Goal: Task Accomplishment & Management: Use online tool/utility

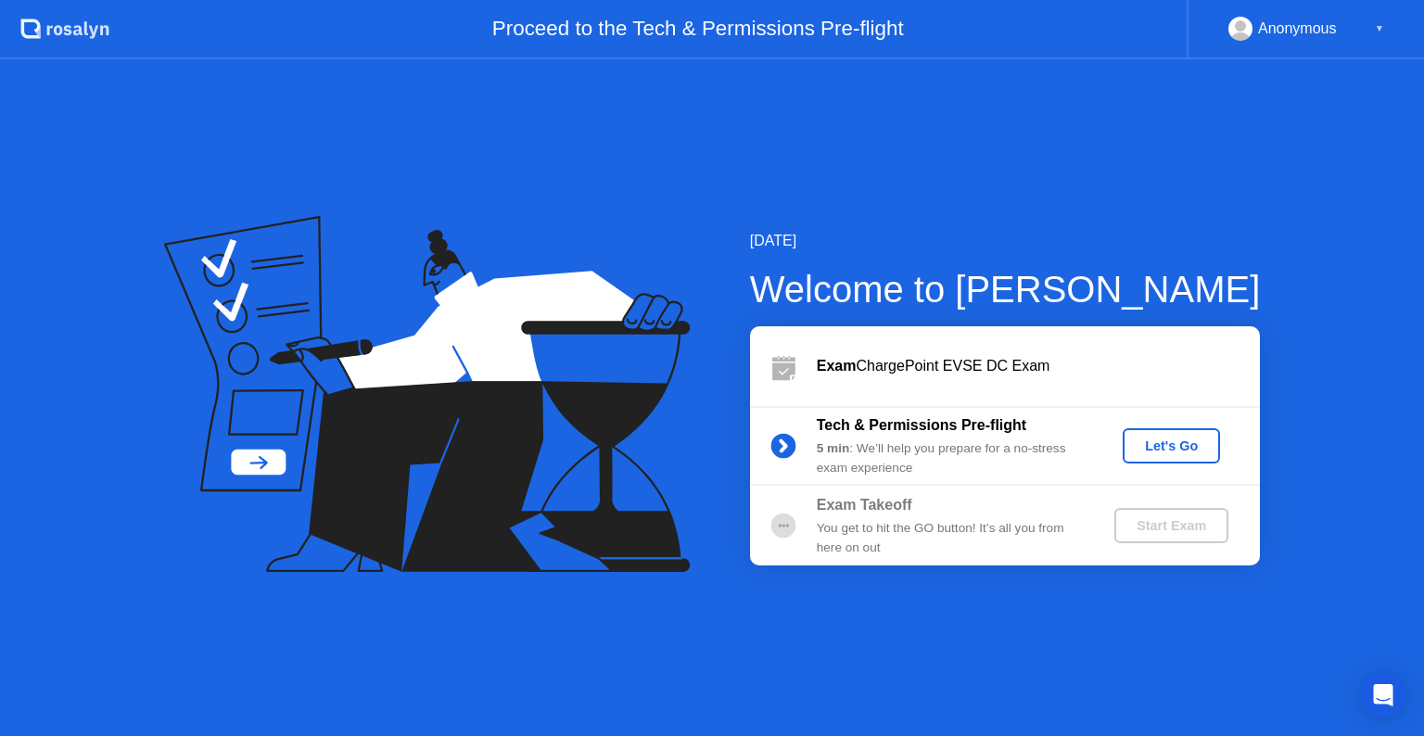
click at [1166, 439] on div "Let's Go" at bounding box center [1171, 446] width 83 height 15
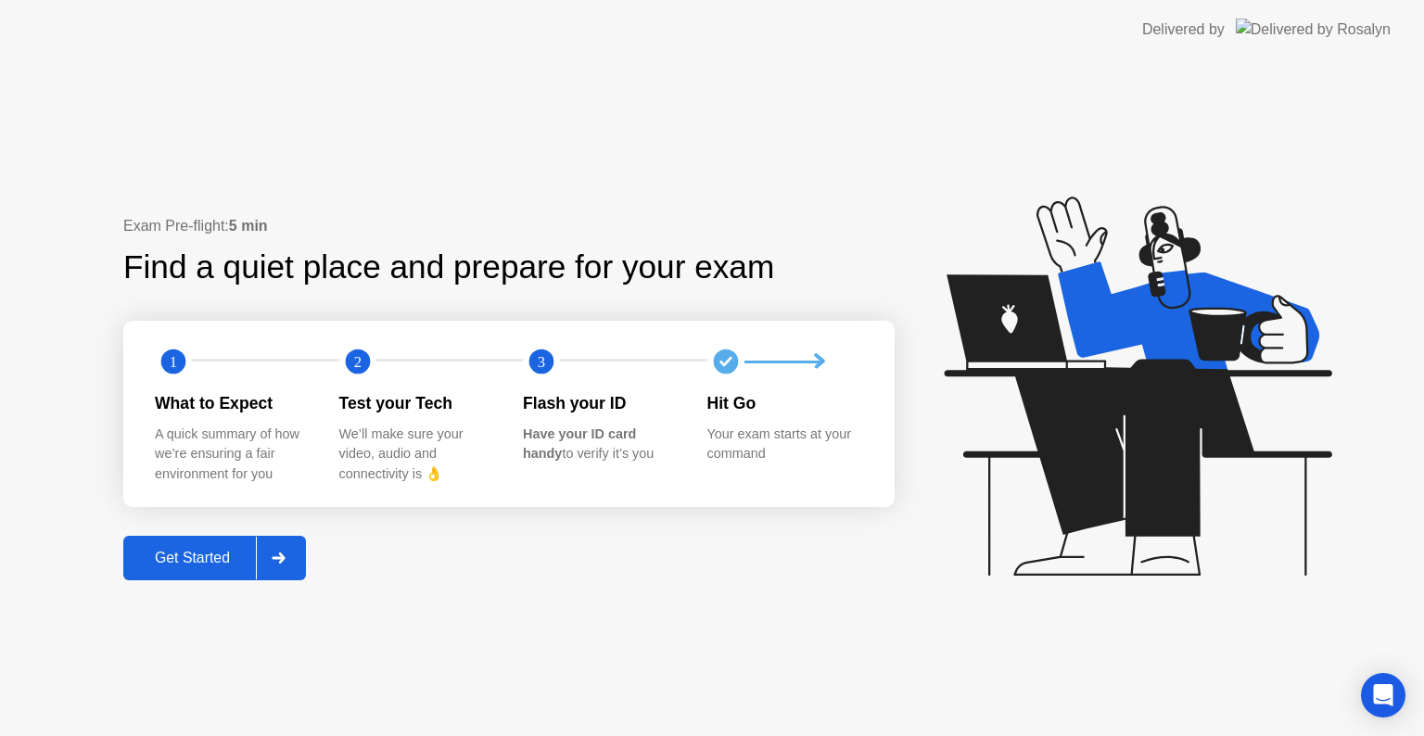
click at [210, 555] on div "Get Started" at bounding box center [192, 558] width 127 height 17
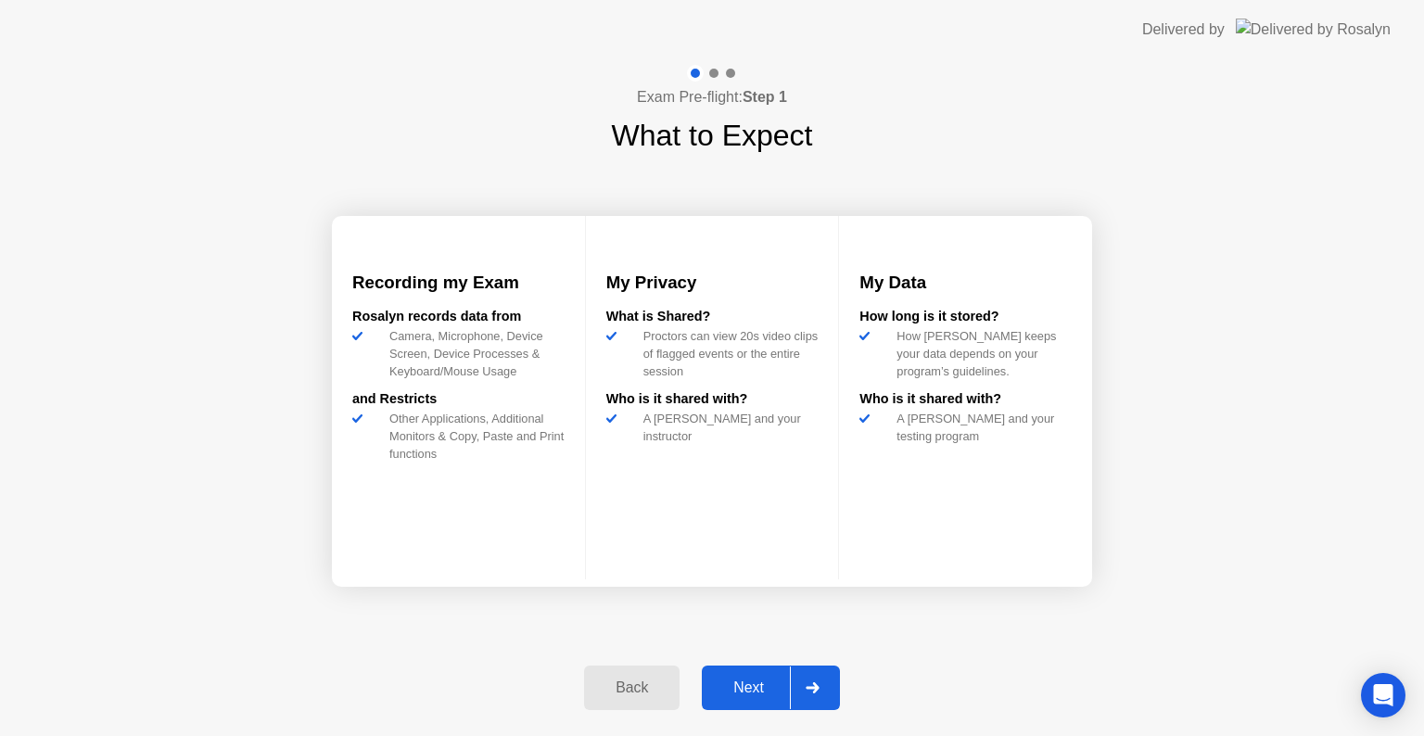
click at [751, 666] on button "Next" at bounding box center [771, 688] width 138 height 45
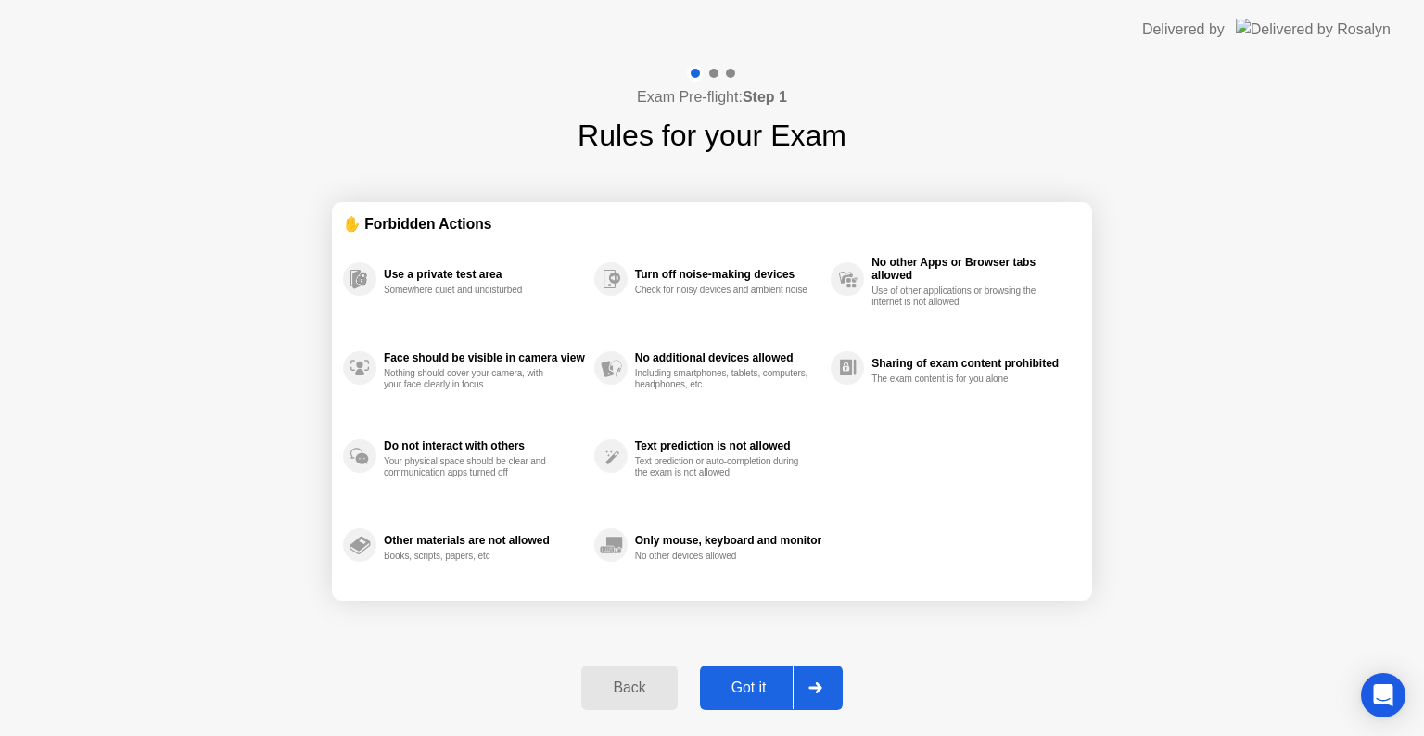
click at [751, 666] on button "Got it" at bounding box center [771, 688] width 143 height 45
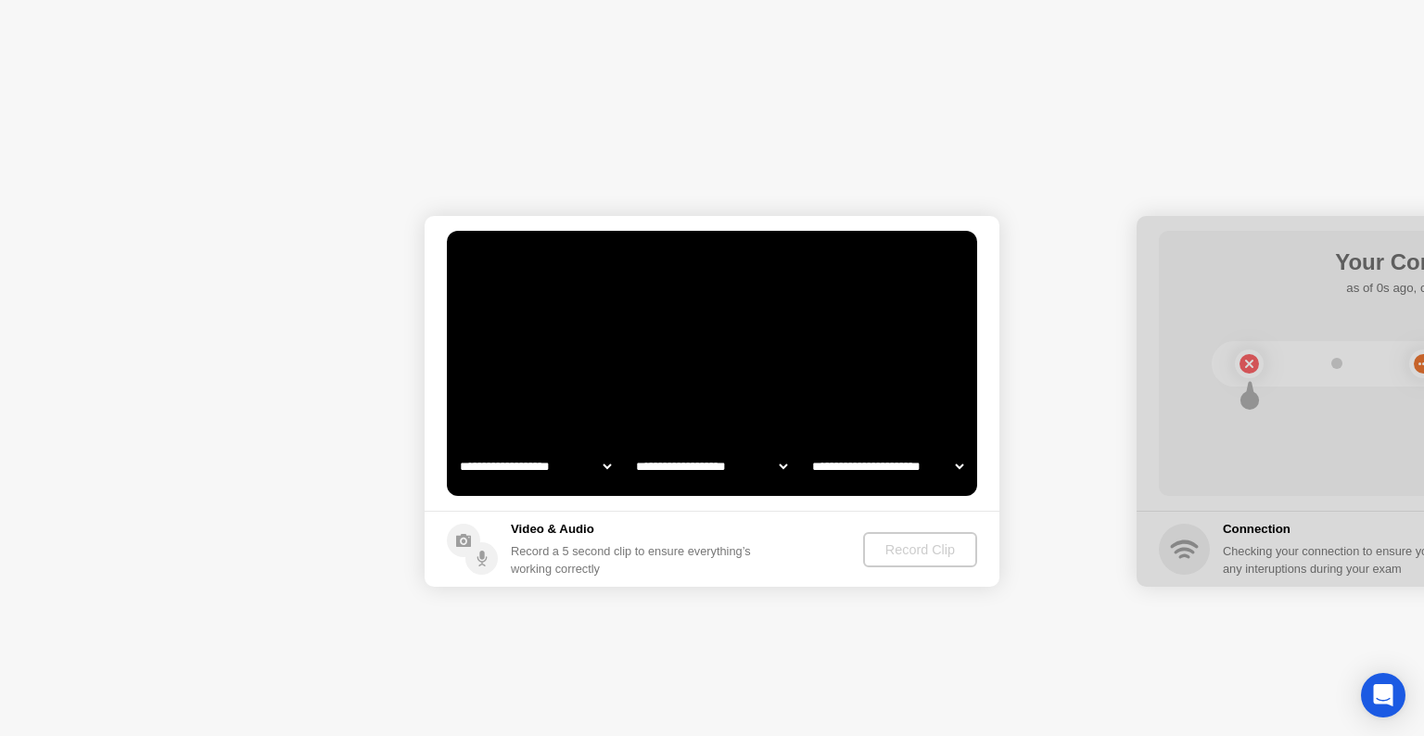
select select "**********"
select select "*******"
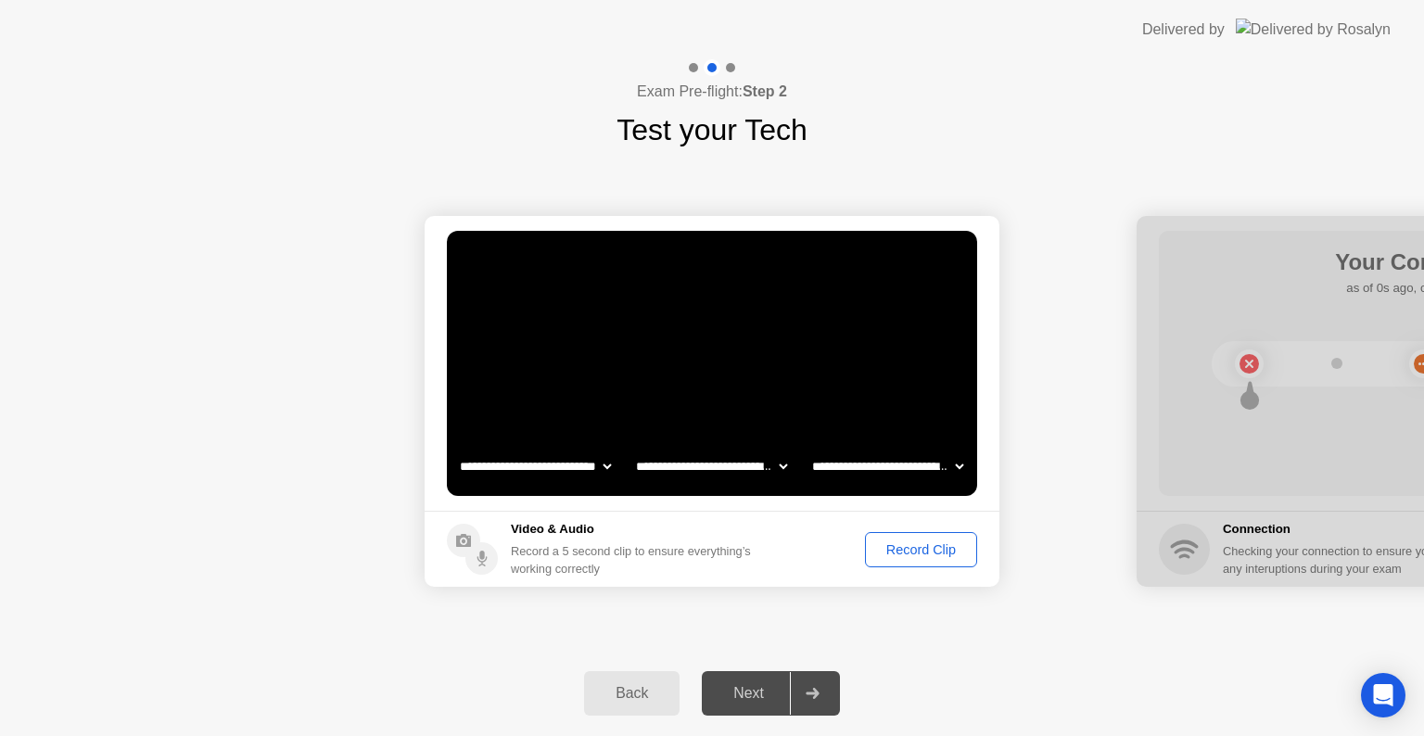
click at [893, 546] on div "Record Clip" at bounding box center [921, 549] width 99 height 15
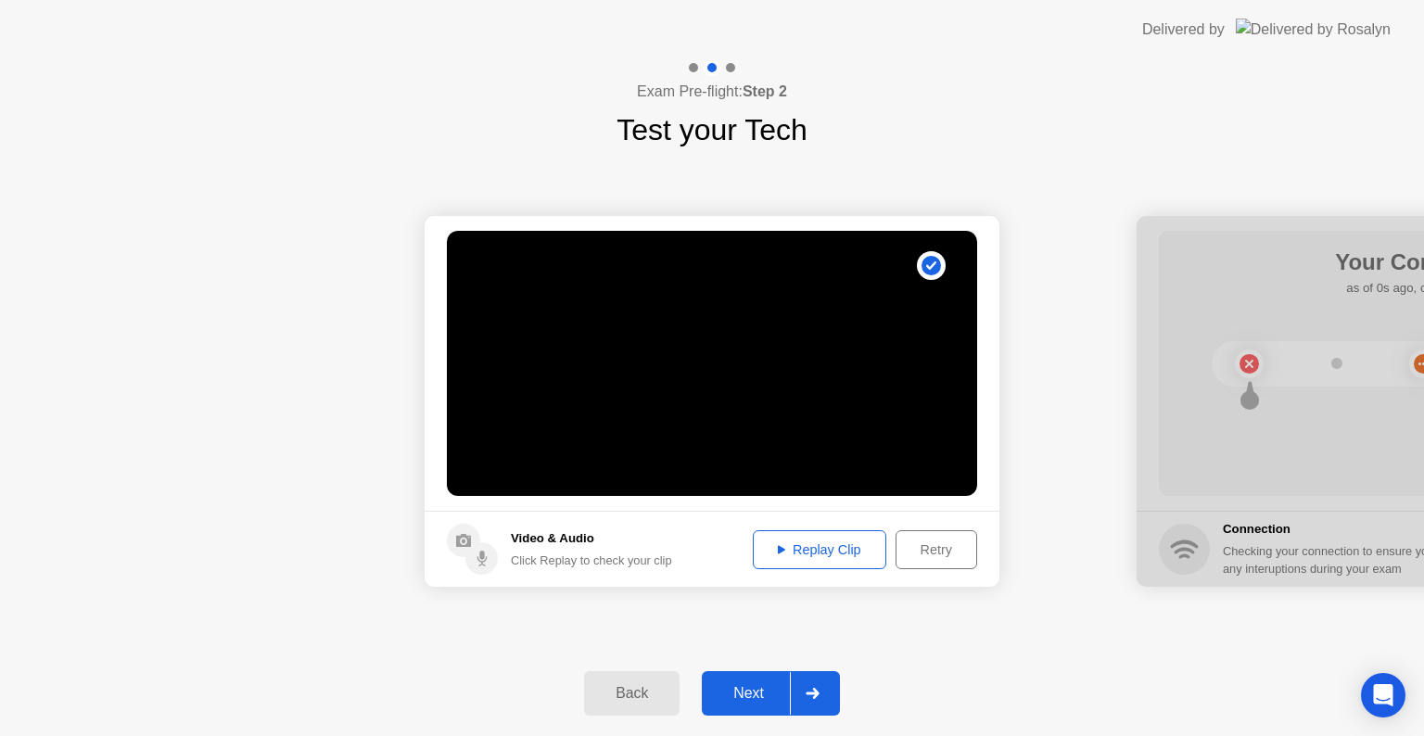
click at [747, 694] on div "Next" at bounding box center [748, 693] width 83 height 17
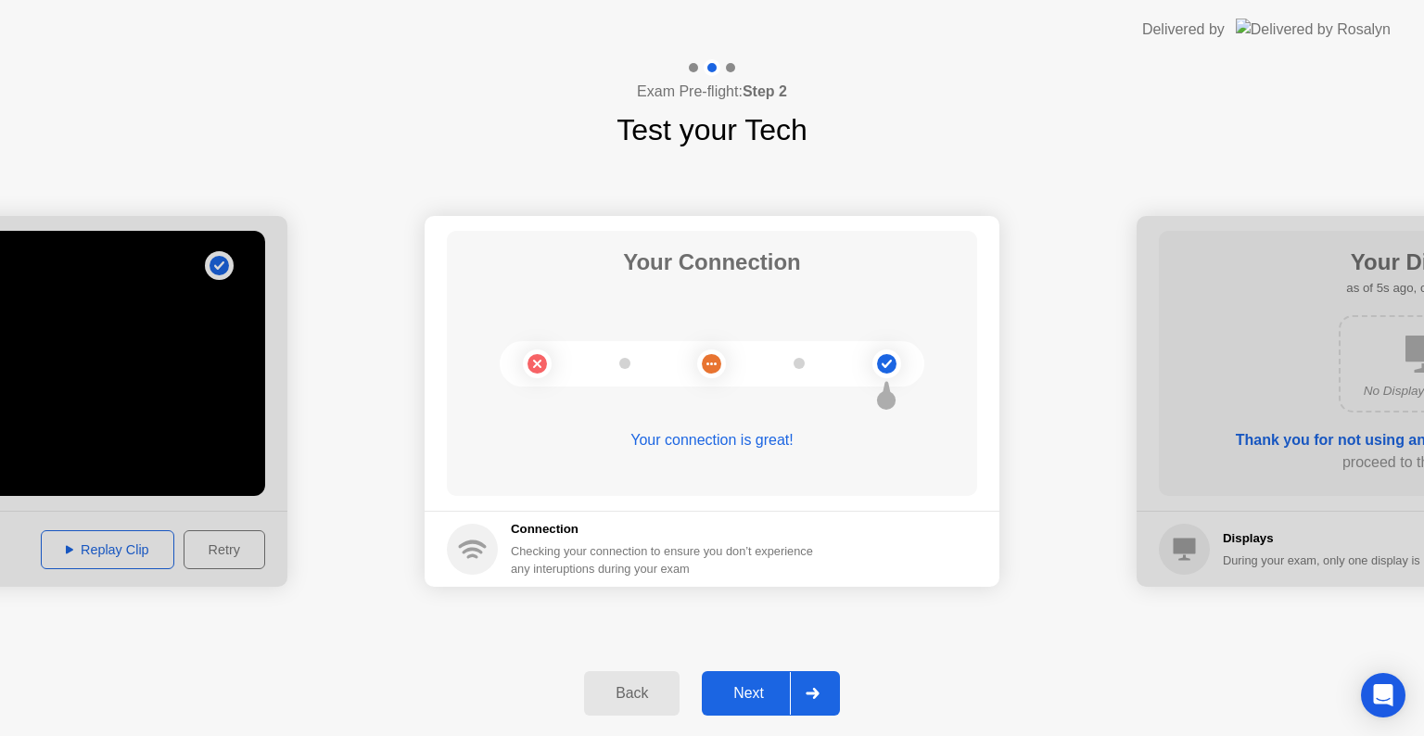
click at [747, 694] on div "Next" at bounding box center [748, 693] width 83 height 17
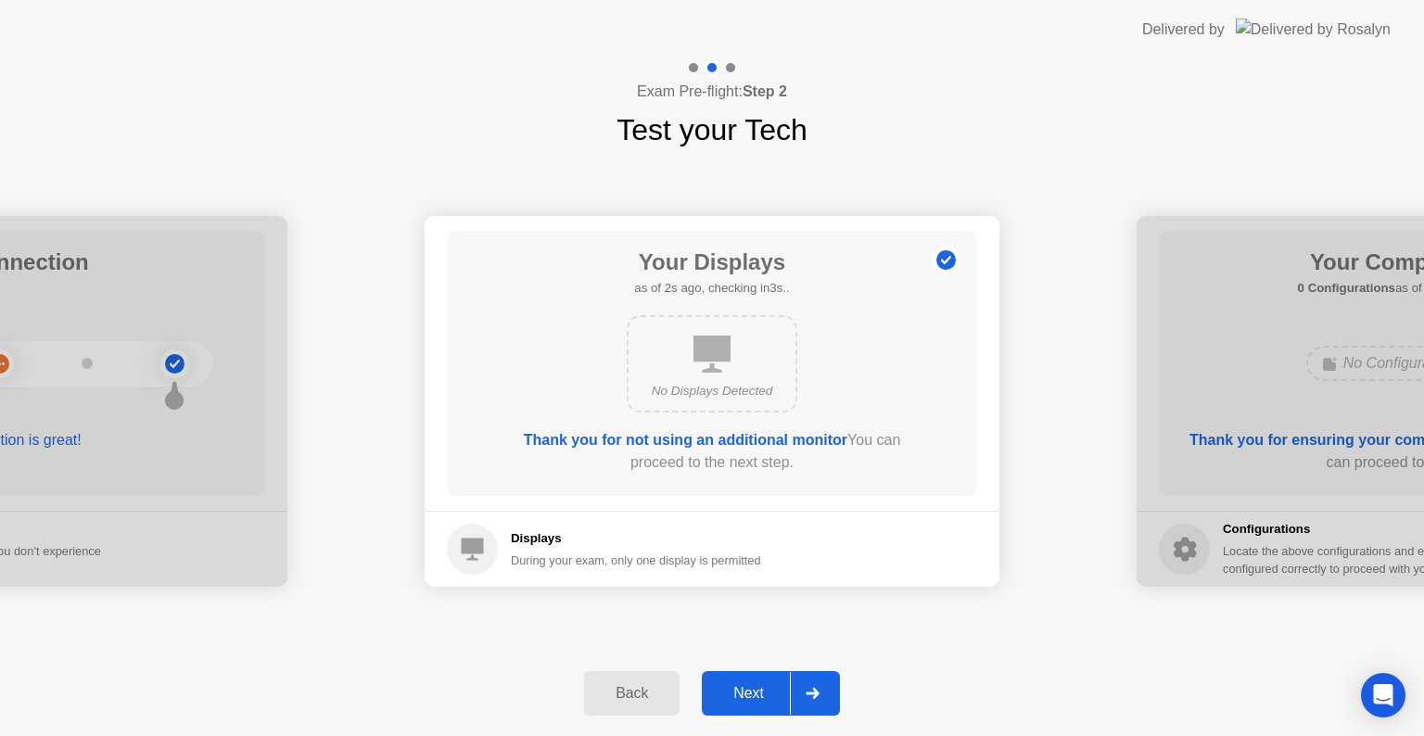
click at [747, 694] on div "Next" at bounding box center [748, 693] width 83 height 17
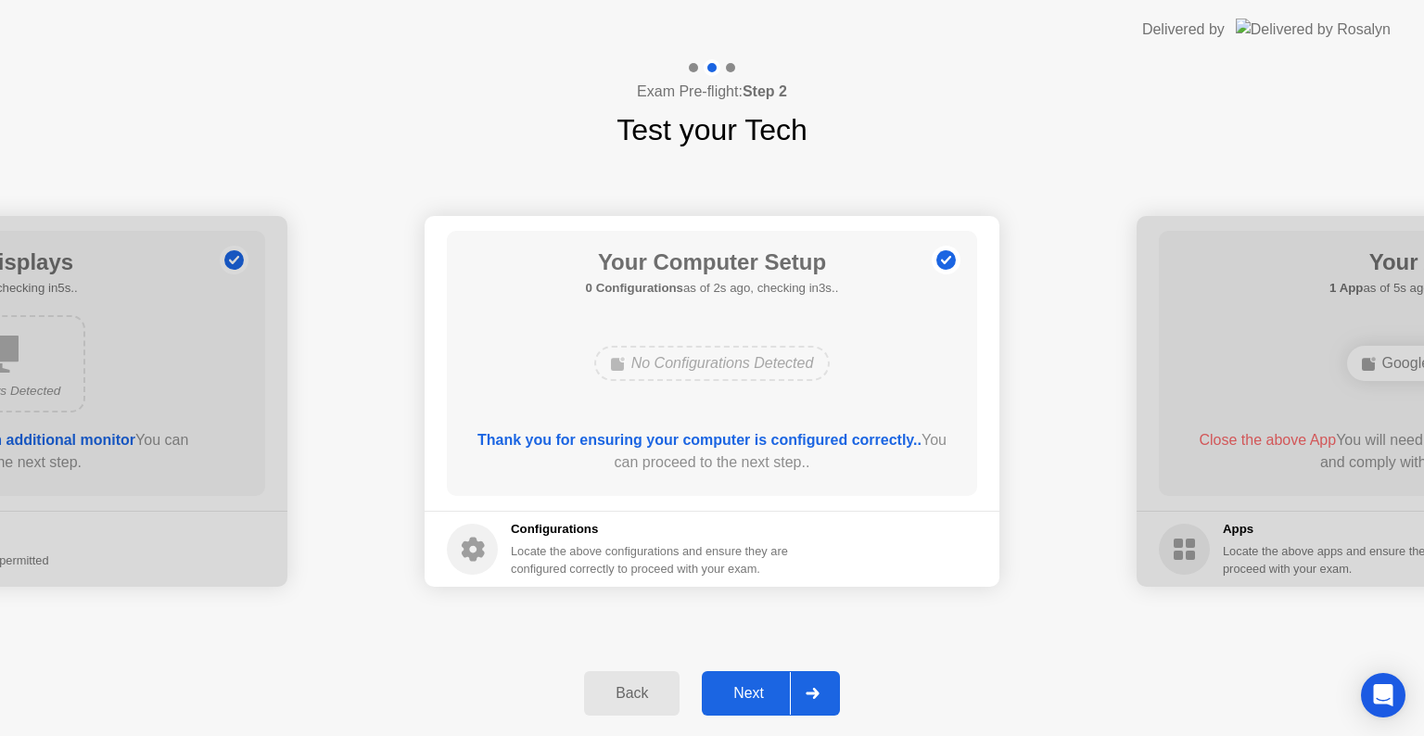
click at [747, 694] on div "Next" at bounding box center [748, 693] width 83 height 17
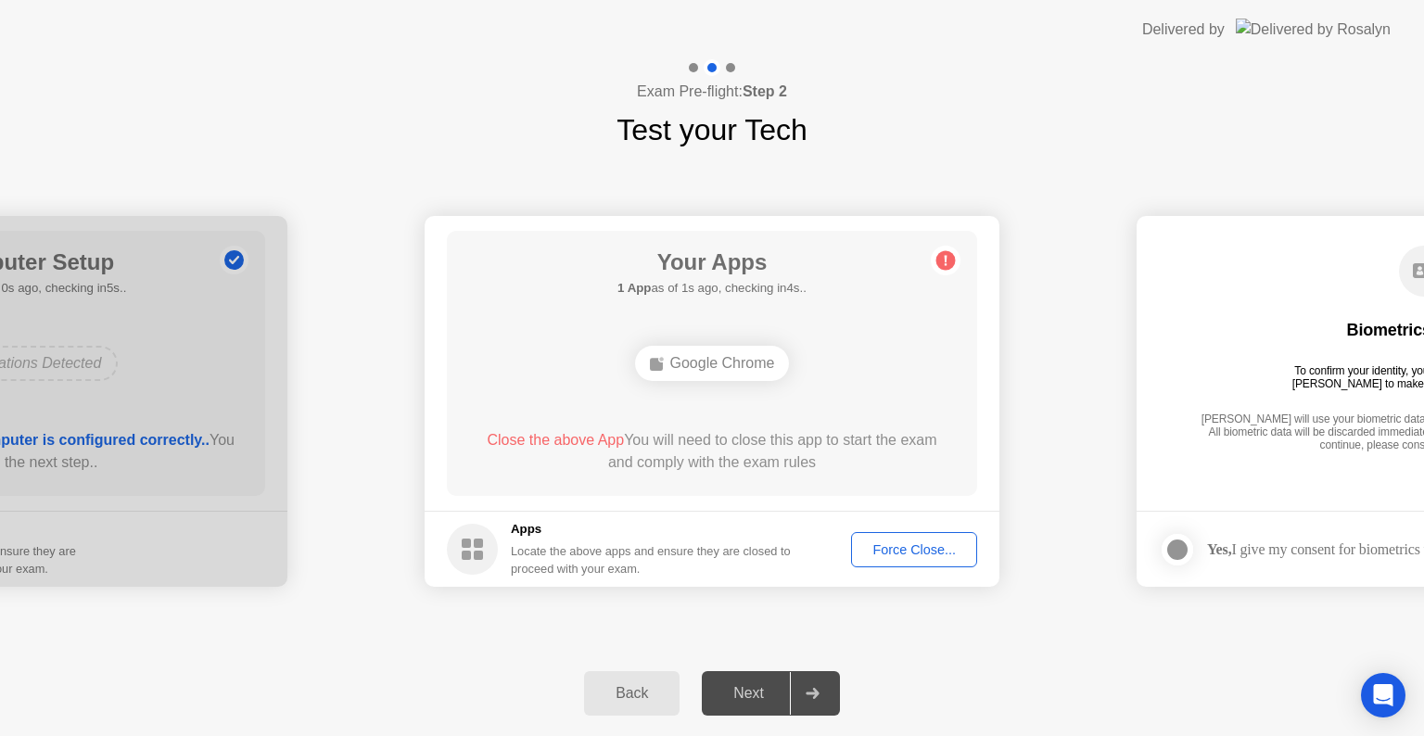
click at [901, 549] on div "Force Close..." at bounding box center [914, 549] width 113 height 15
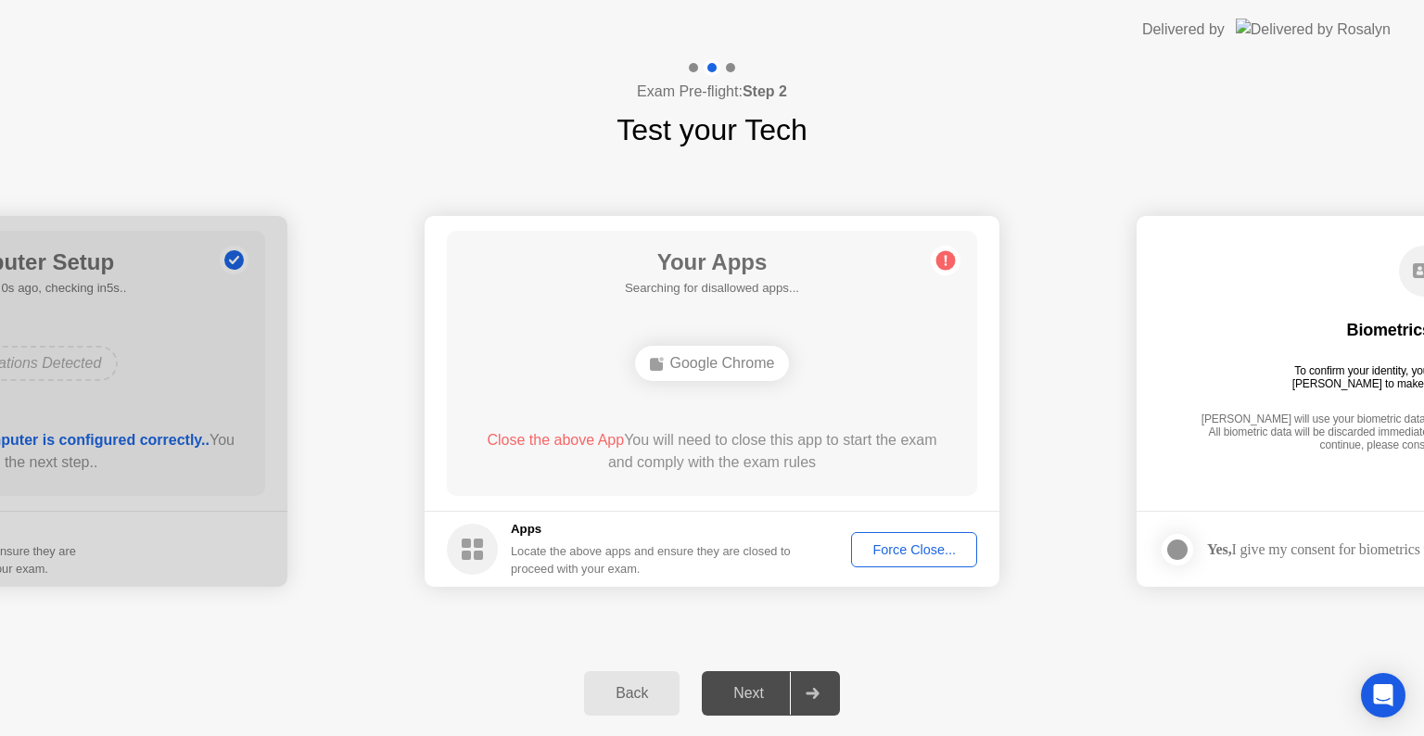
click at [892, 542] on div "Force Close..." at bounding box center [914, 549] width 113 height 15
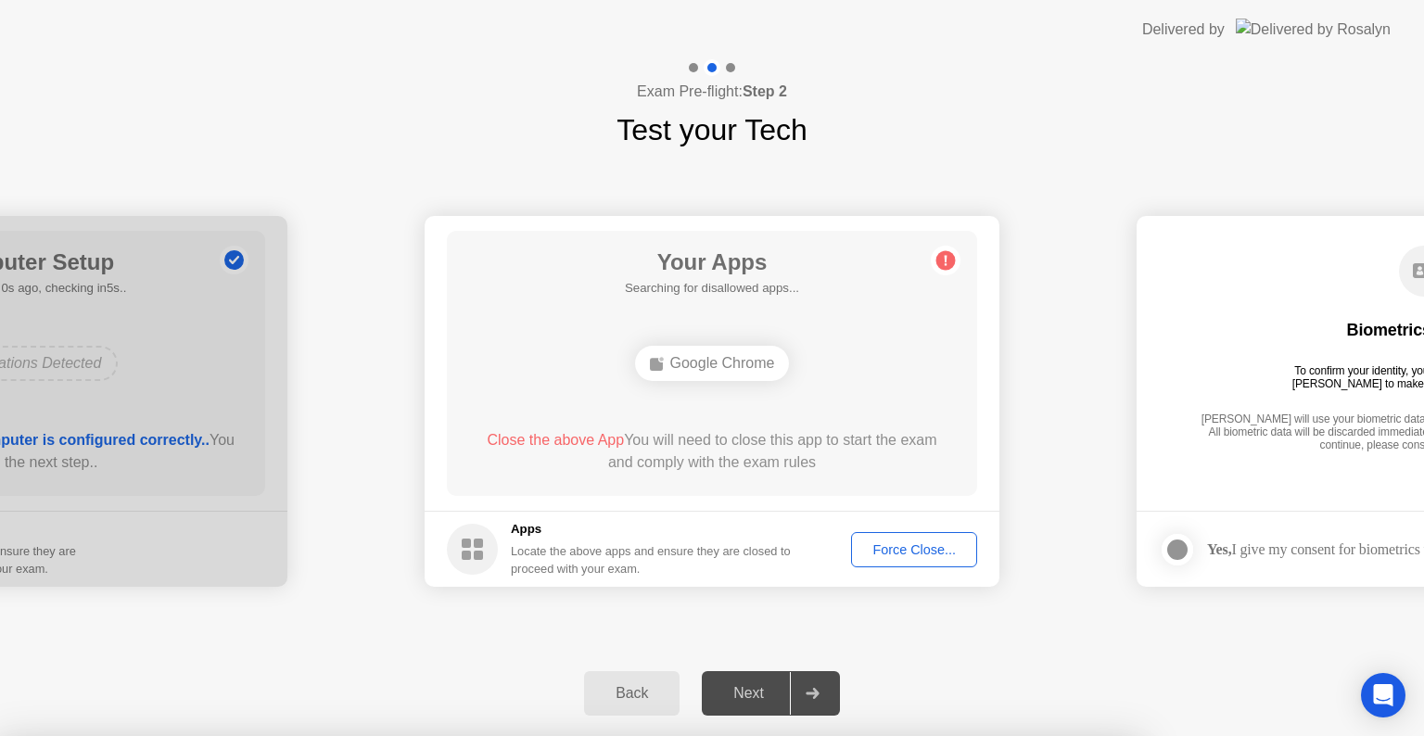
click at [892, 735] on div at bounding box center [712, 736] width 1424 height 0
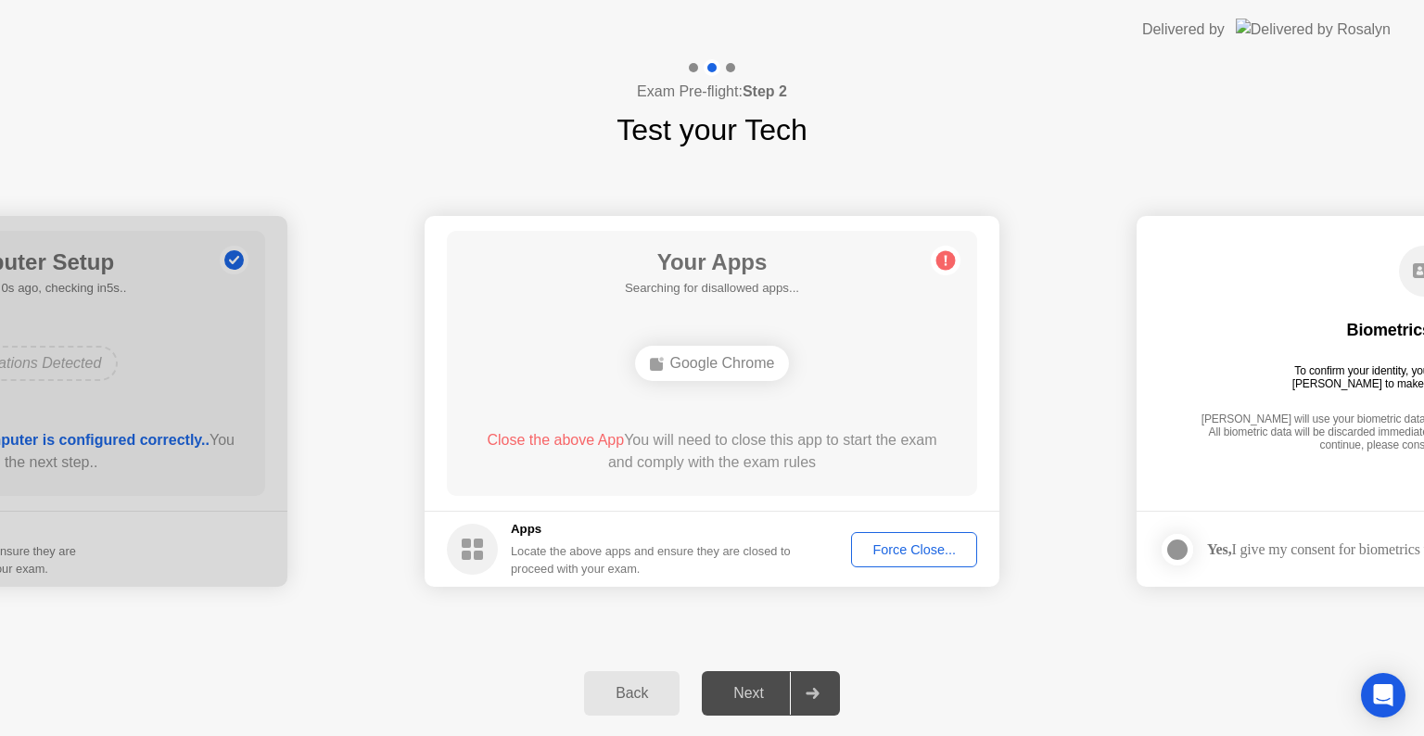
click at [783, 478] on div "Close the above App You will need to close this app to start the exam and compl…" at bounding box center [713, 455] width 478 height 52
click at [792, 575] on div "Locate the above apps and ensure they are closed to proceed with your exam." at bounding box center [651, 559] width 281 height 35
click at [890, 543] on div "Force Close..." at bounding box center [914, 549] width 113 height 15
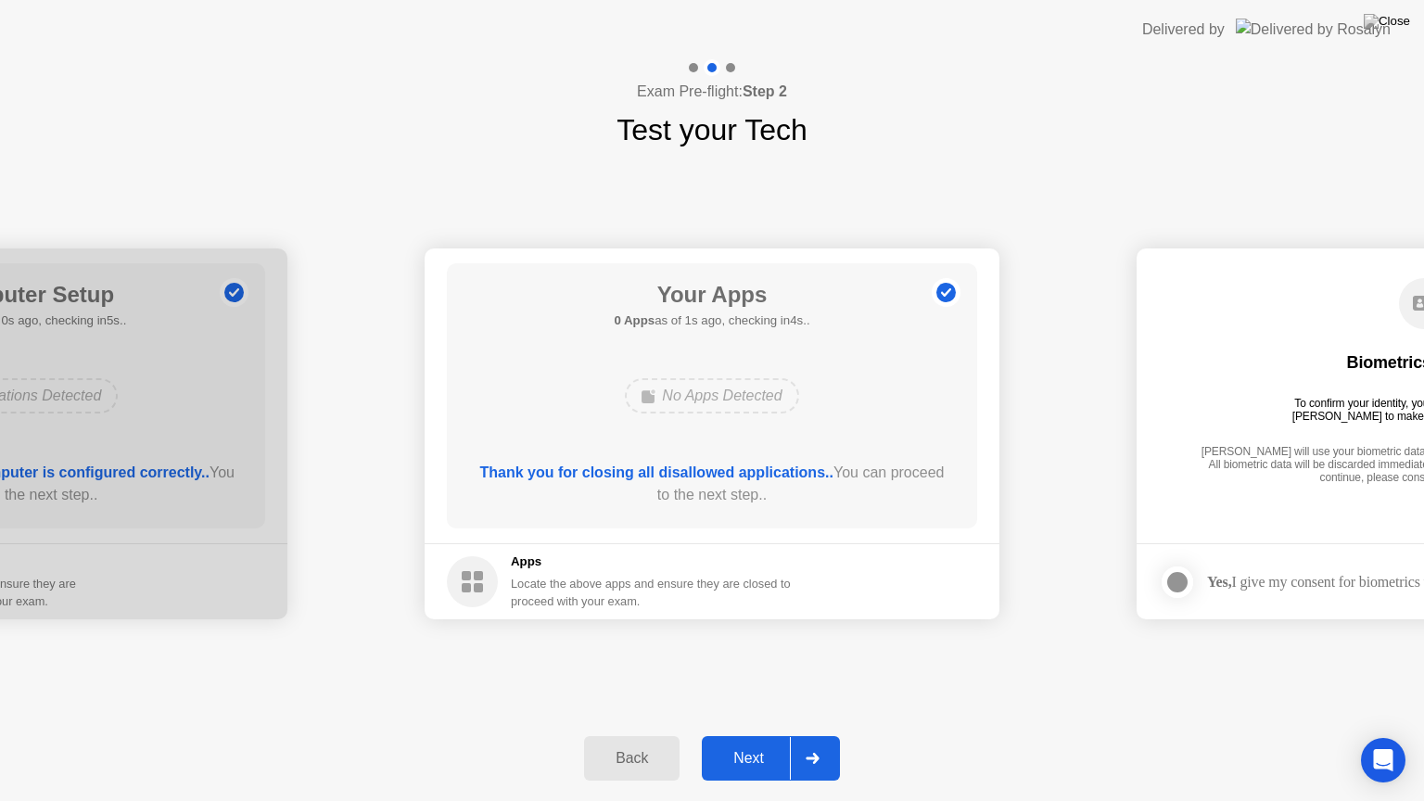
click at [753, 735] on div "Next" at bounding box center [748, 758] width 83 height 17
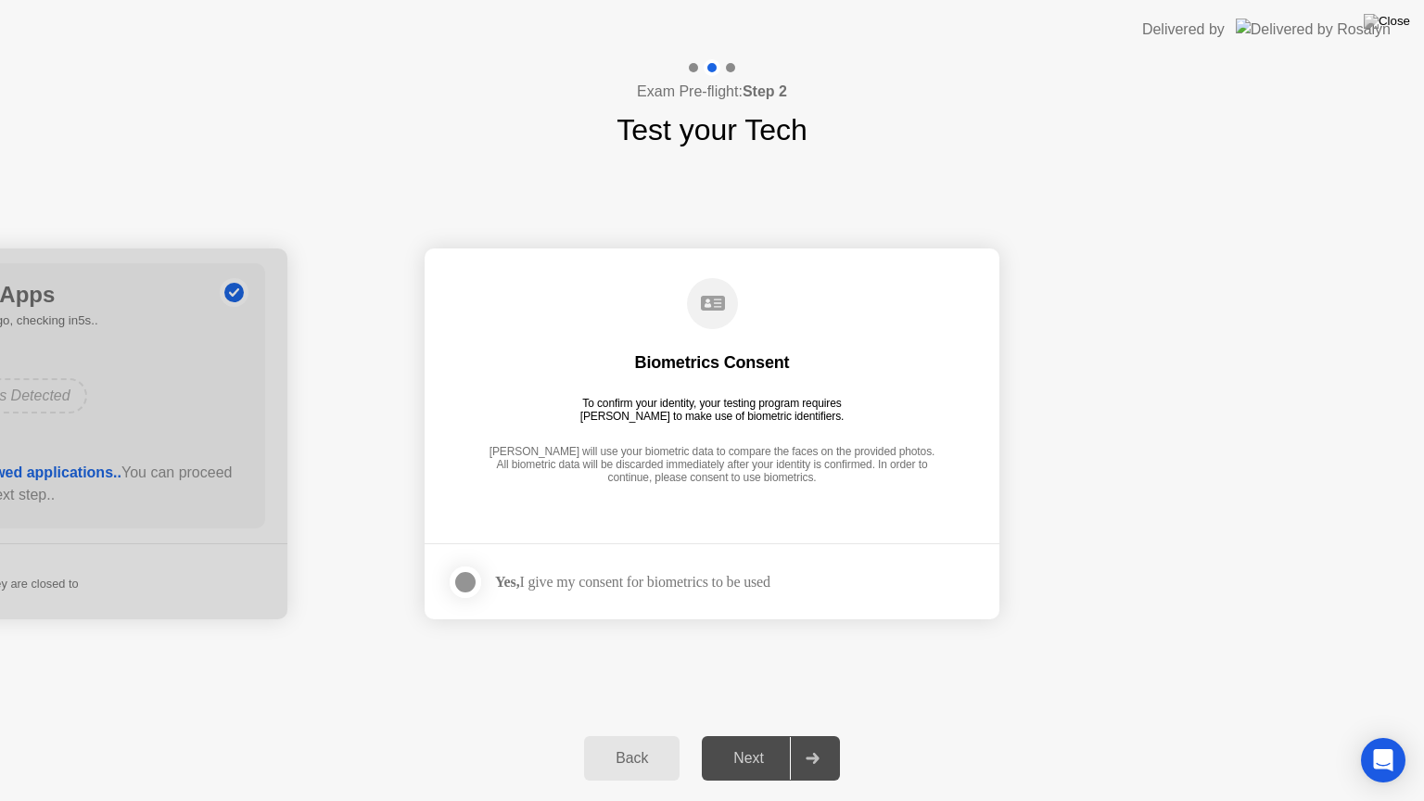
click at [464, 575] on div at bounding box center [465, 582] width 22 height 22
click at [751, 735] on button "Next" at bounding box center [771, 758] width 138 height 45
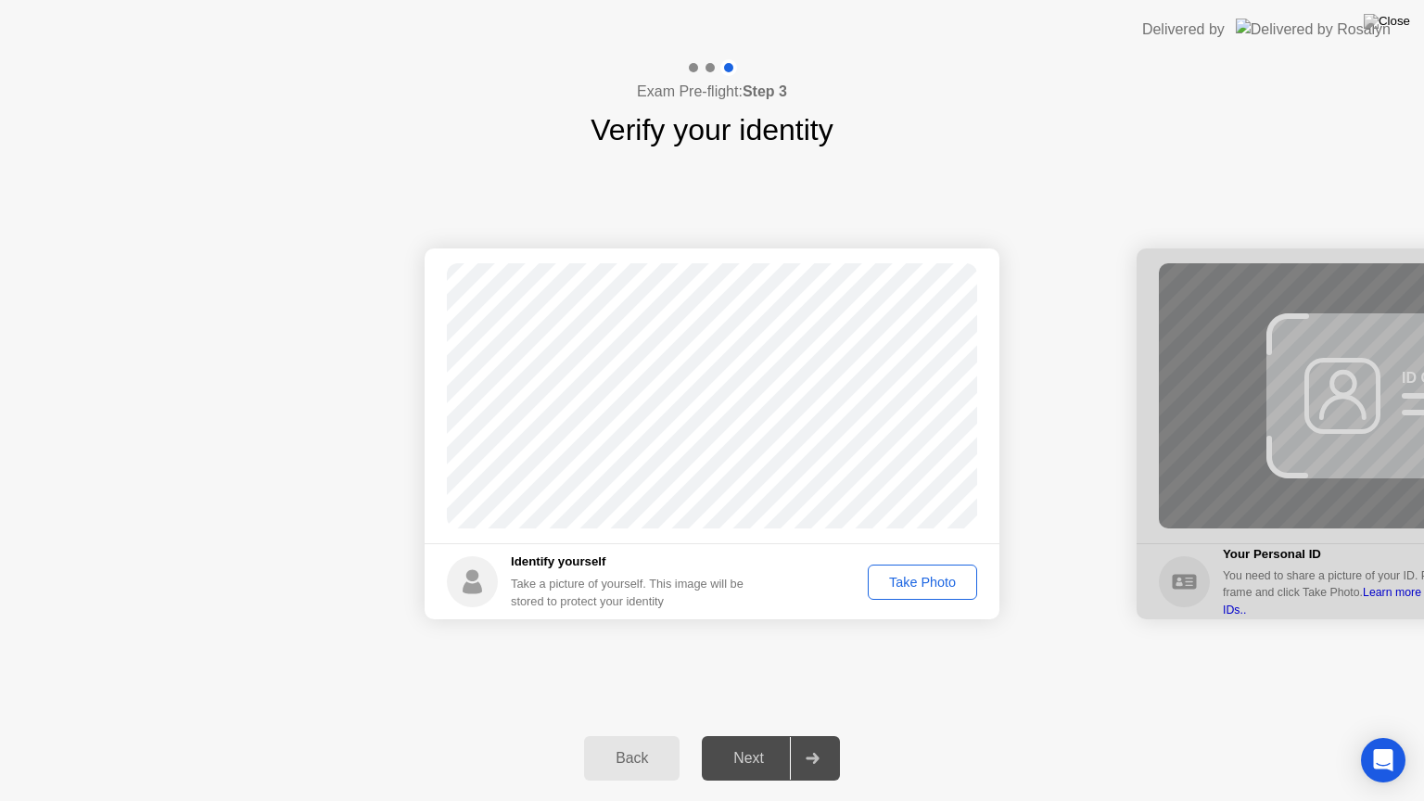
click at [912, 575] on div "Take Photo" at bounding box center [922, 582] width 96 height 15
click at [744, 735] on div "Next" at bounding box center [748, 758] width 83 height 17
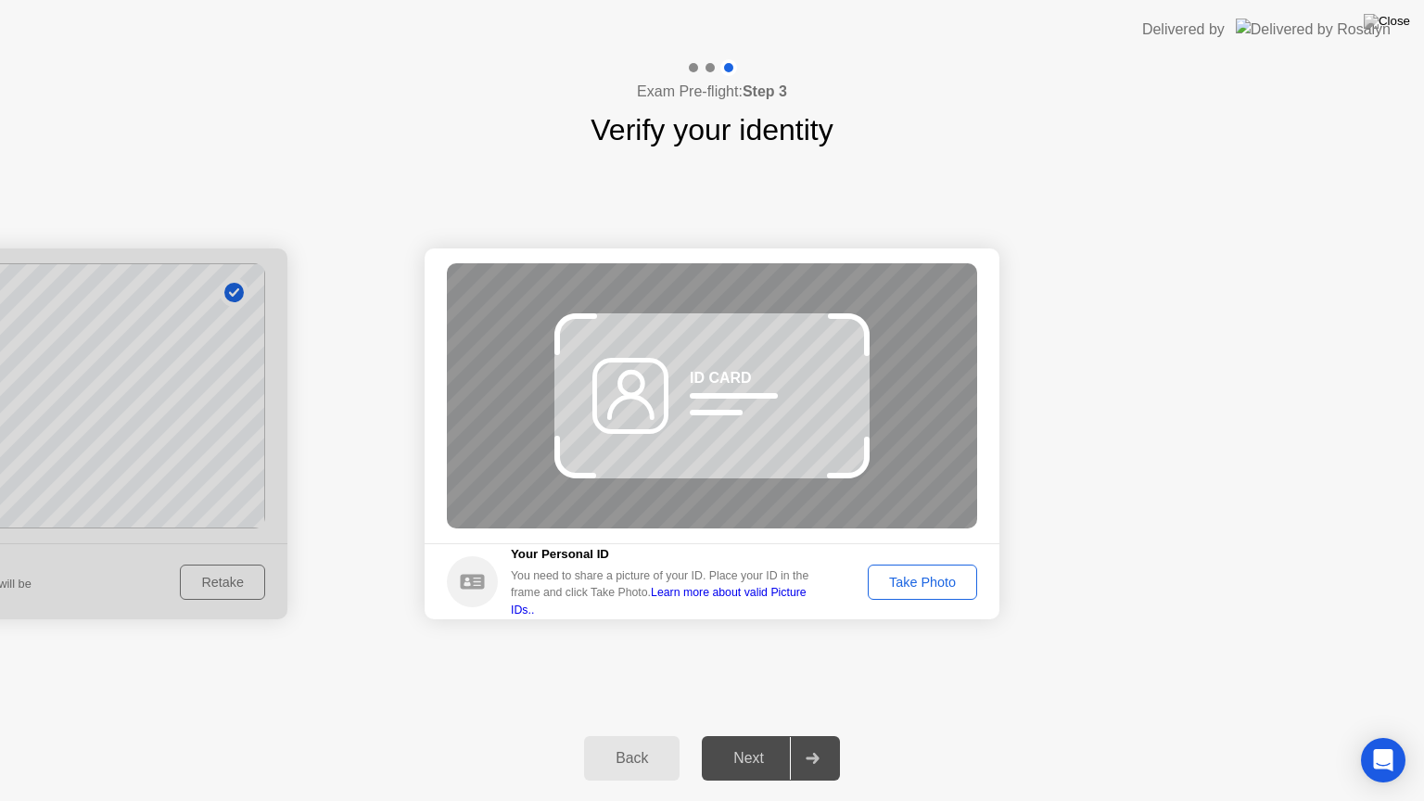
click at [140, 564] on div at bounding box center [0, 433] width 575 height 371
click at [612, 735] on div "Back" at bounding box center [632, 758] width 84 height 17
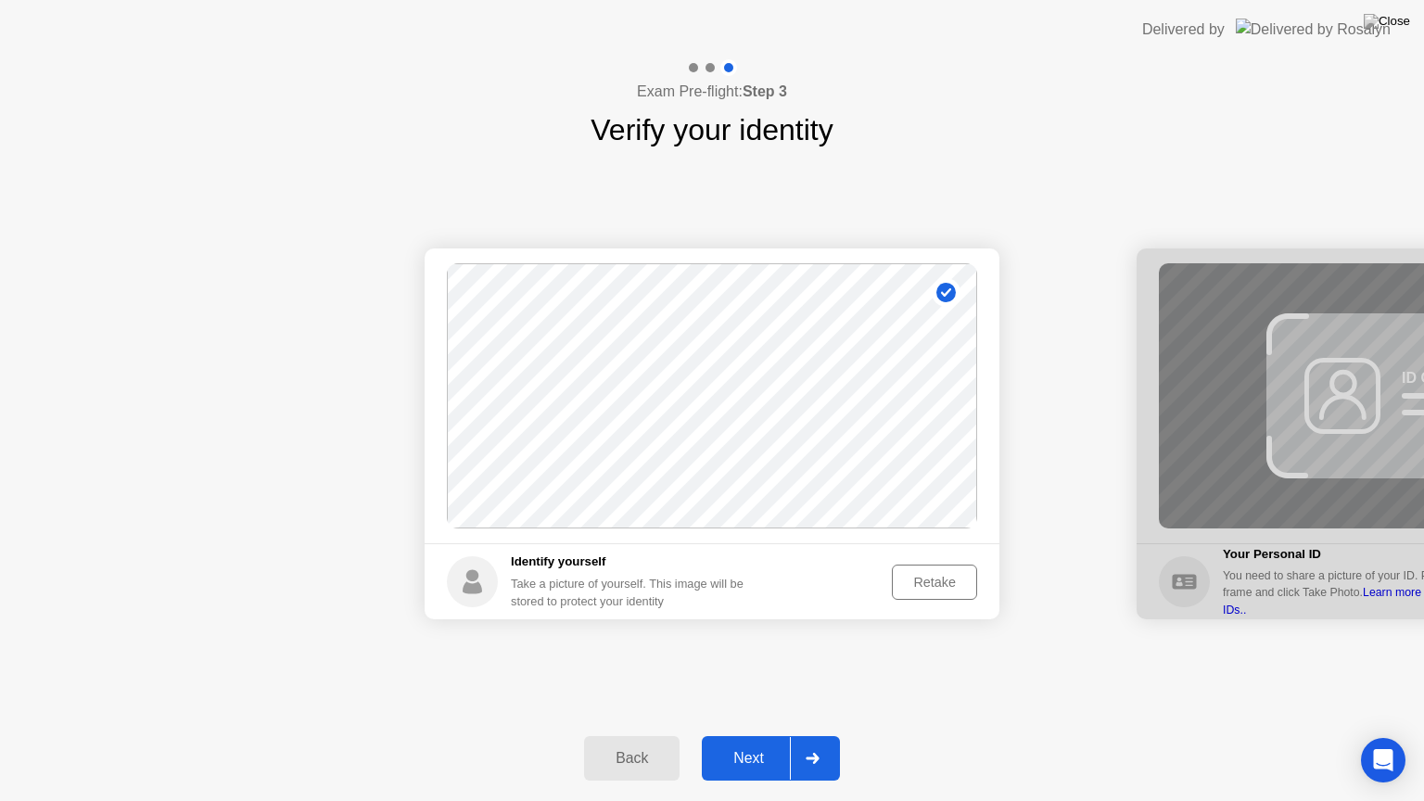
click at [935, 581] on div "Retake" at bounding box center [934, 582] width 72 height 15
click at [923, 579] on div "Take Photo" at bounding box center [922, 582] width 96 height 15
click at [744, 735] on div "Next" at bounding box center [748, 758] width 83 height 17
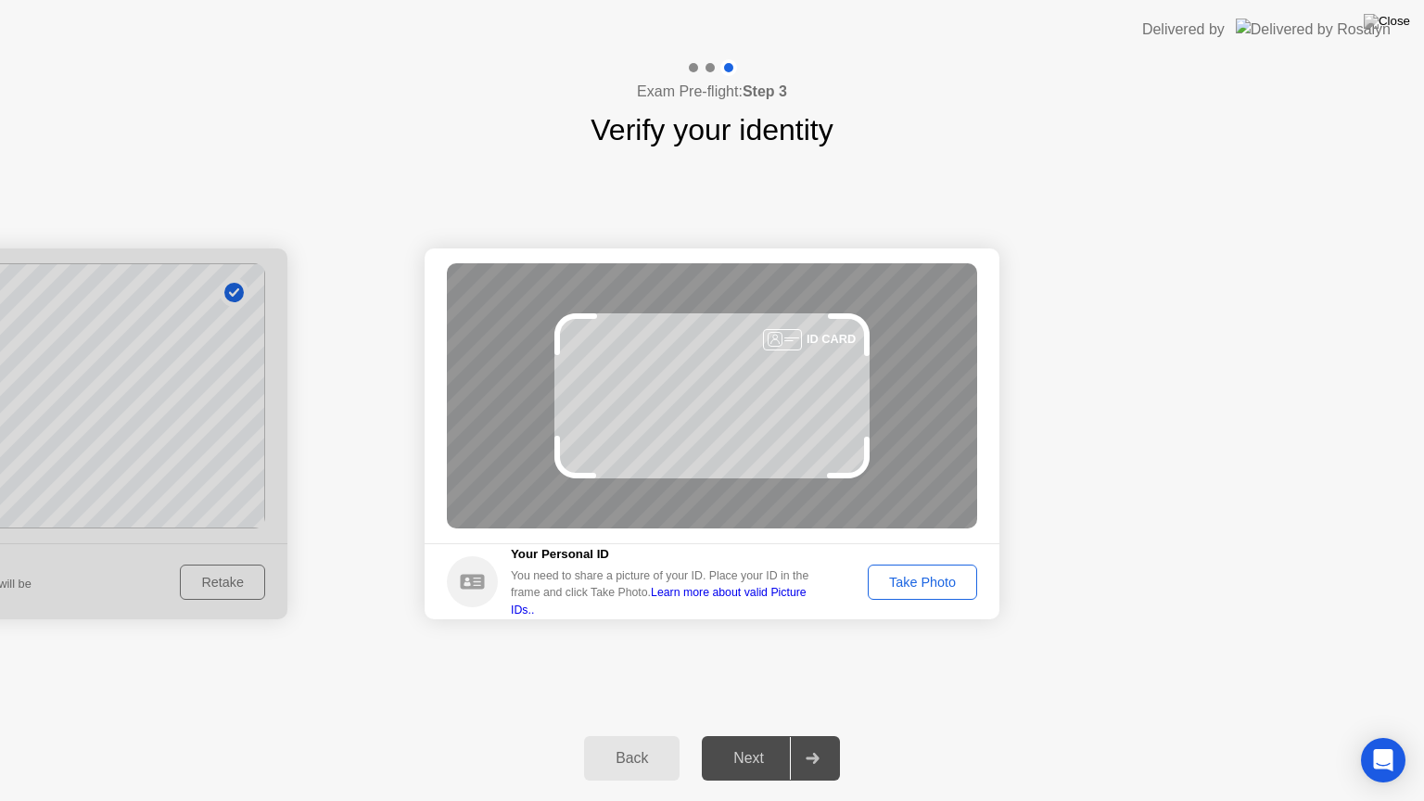
click at [923, 575] on div "Take Photo" at bounding box center [922, 582] width 96 height 15
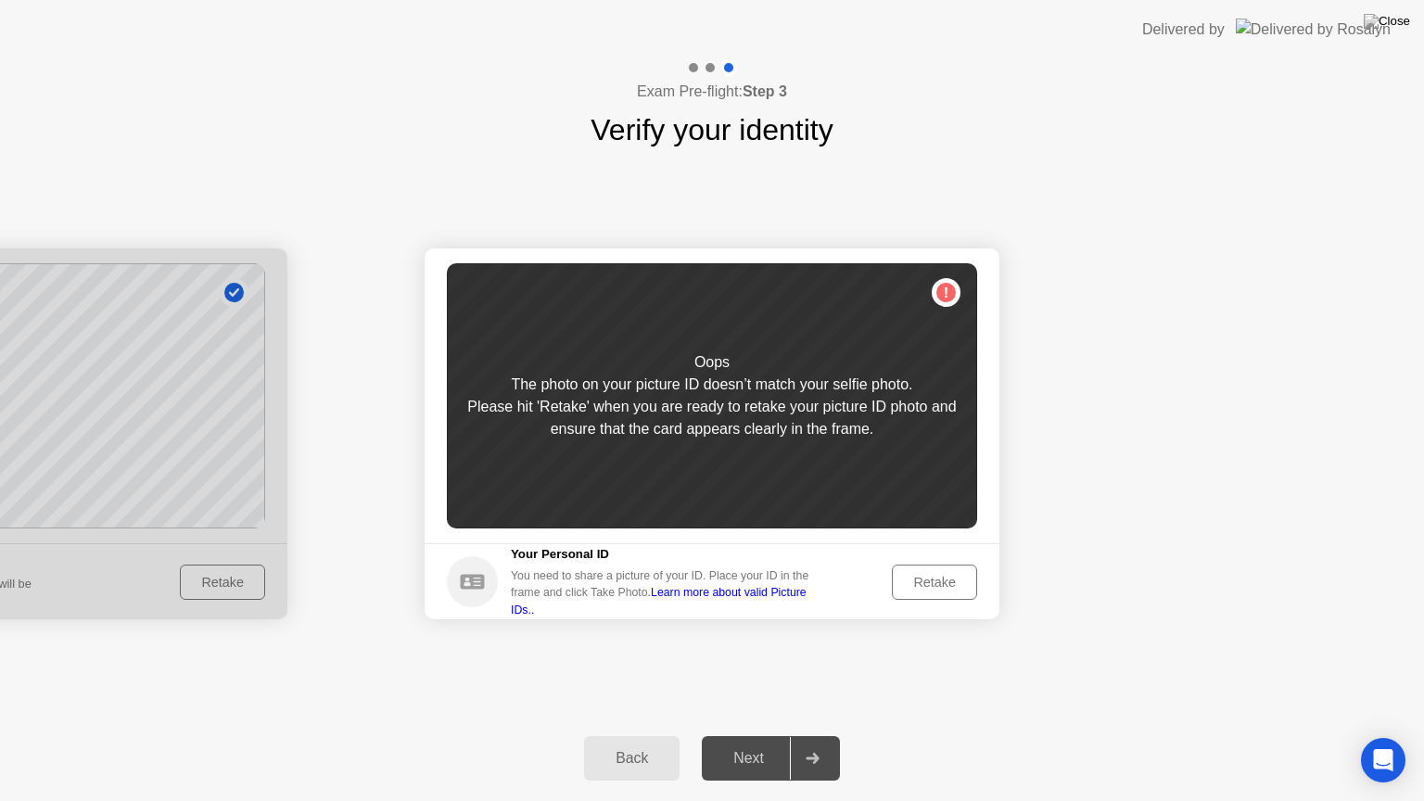
click at [923, 575] on div "Retake" at bounding box center [934, 582] width 72 height 15
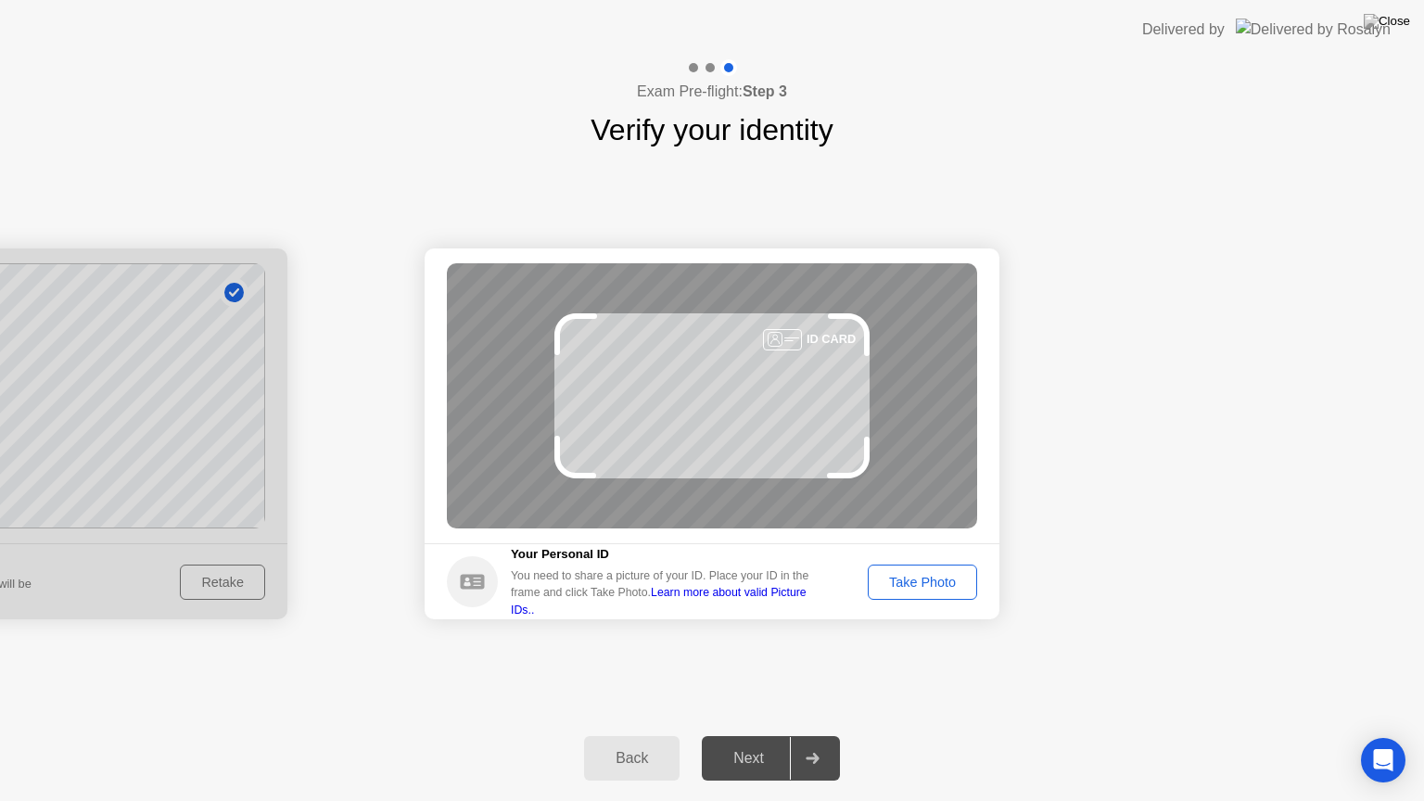
click at [923, 575] on div "Take Photo" at bounding box center [922, 582] width 96 height 15
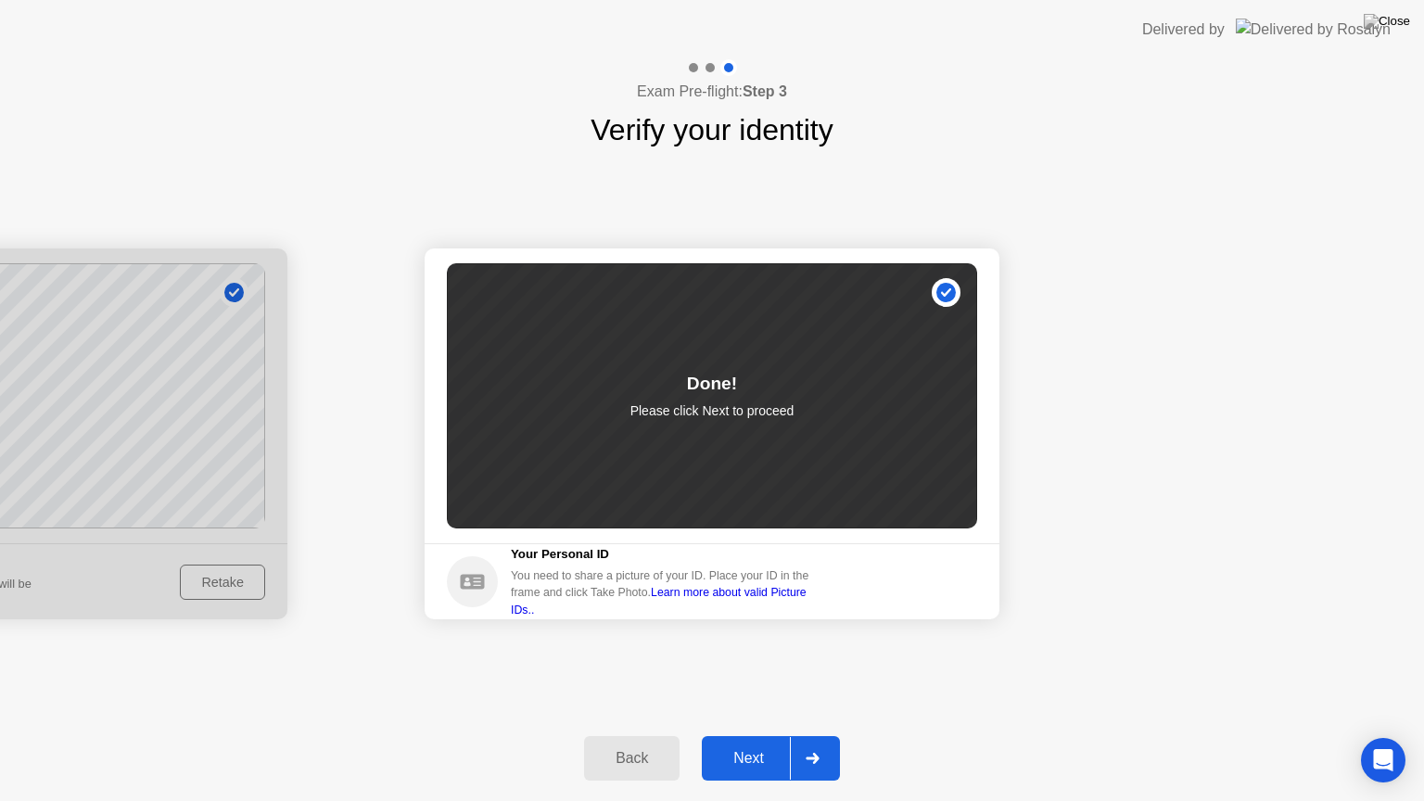
click at [749, 735] on button "Next" at bounding box center [771, 758] width 138 height 45
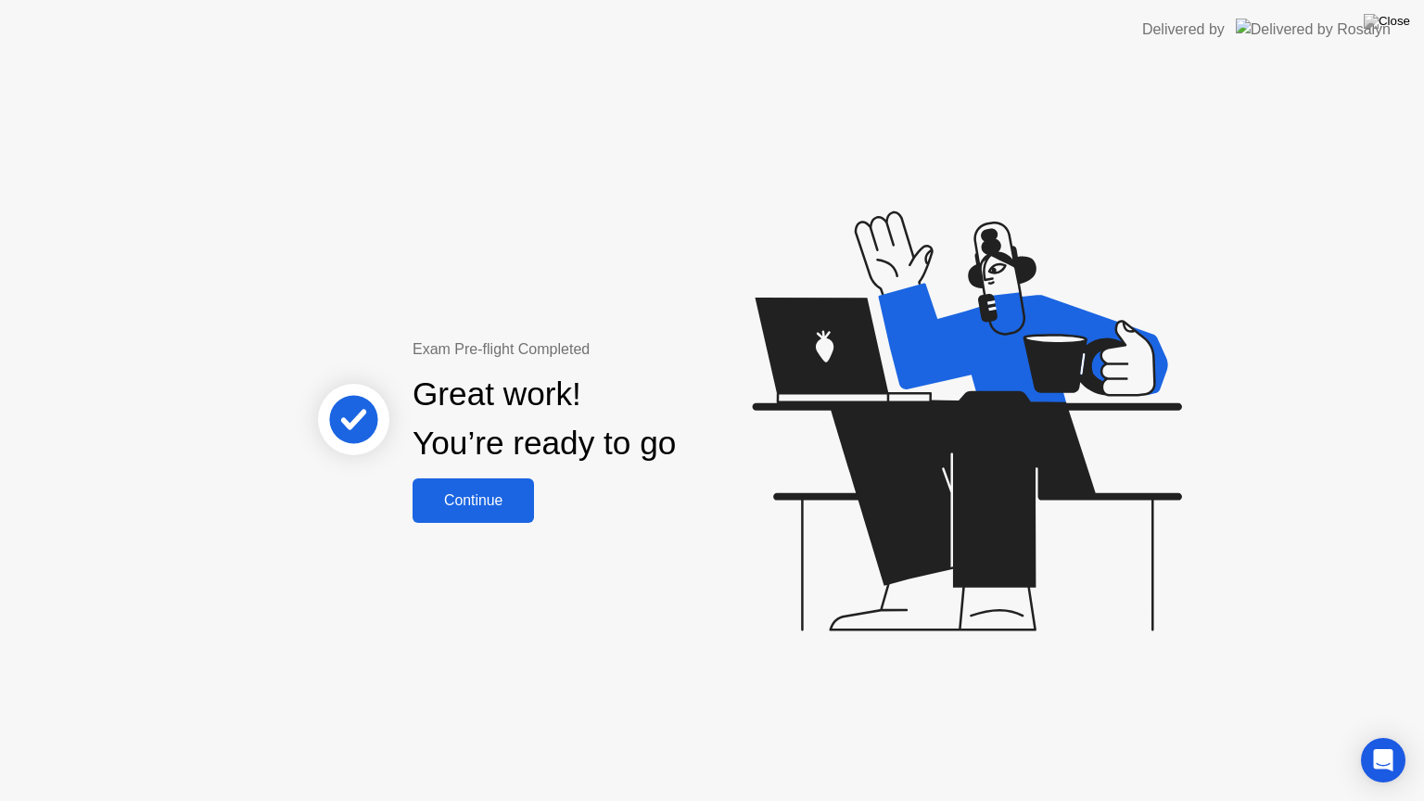
click at [483, 488] on button "Continue" at bounding box center [473, 500] width 121 height 45
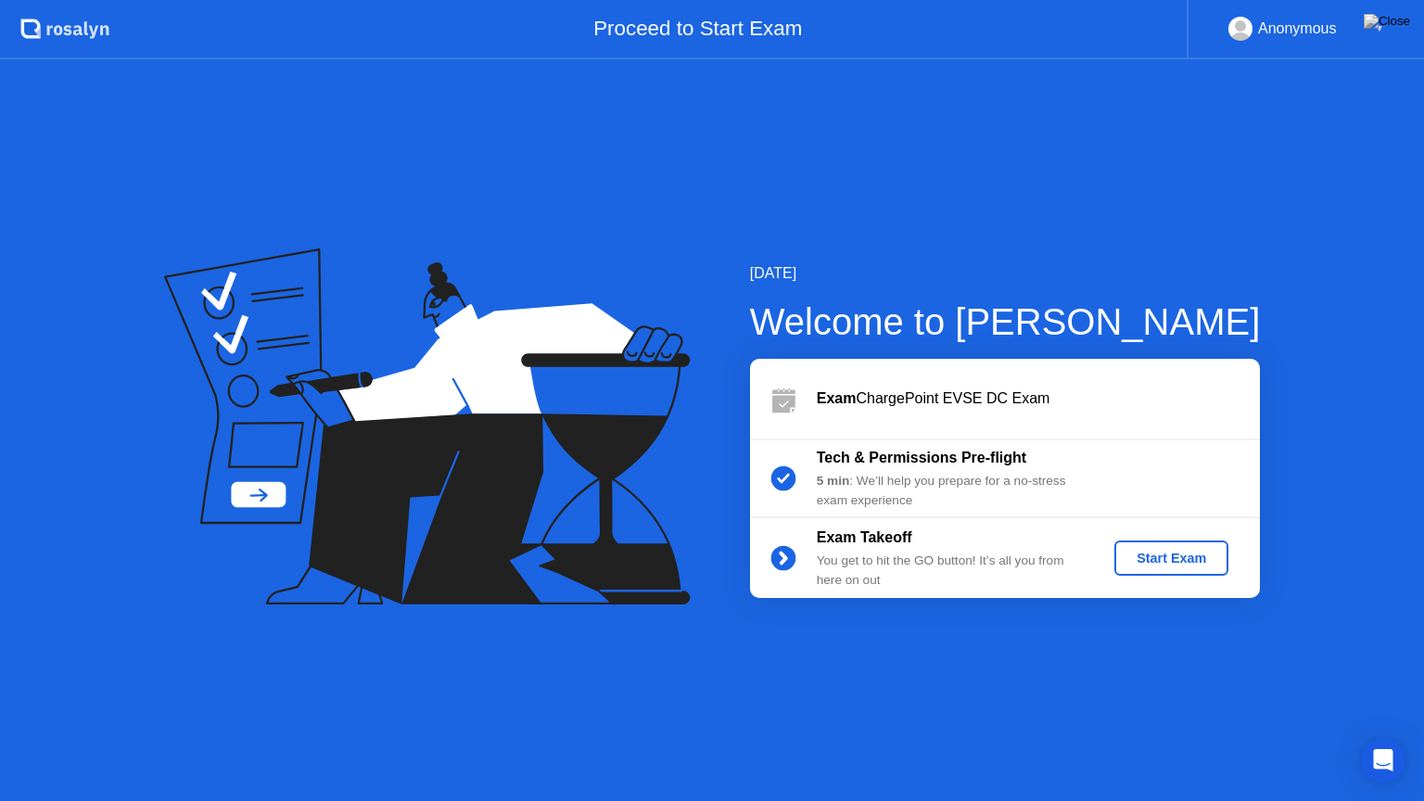
click at [1187, 558] on div "Start Exam" at bounding box center [1171, 558] width 99 height 15
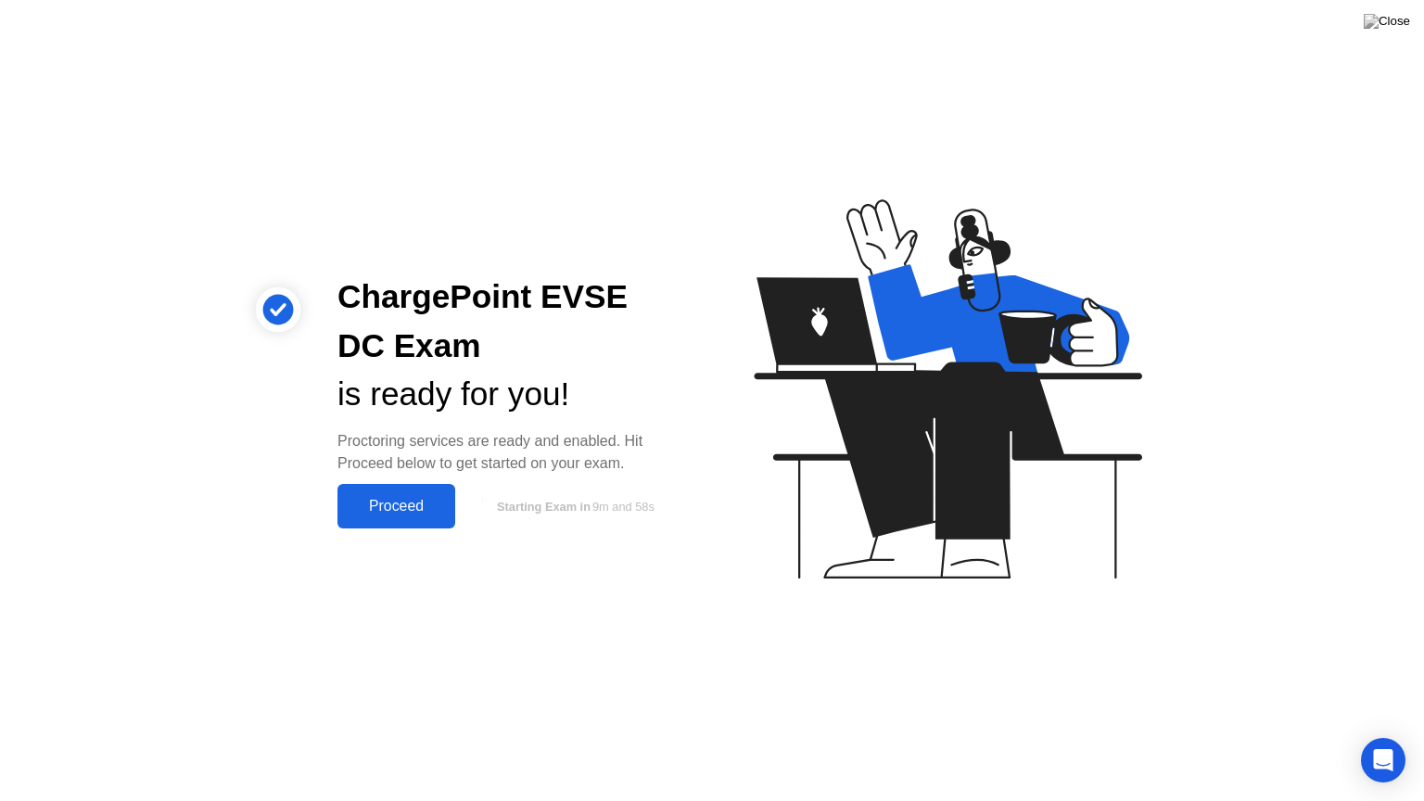
click at [372, 508] on div "Proceed" at bounding box center [396, 506] width 107 height 17
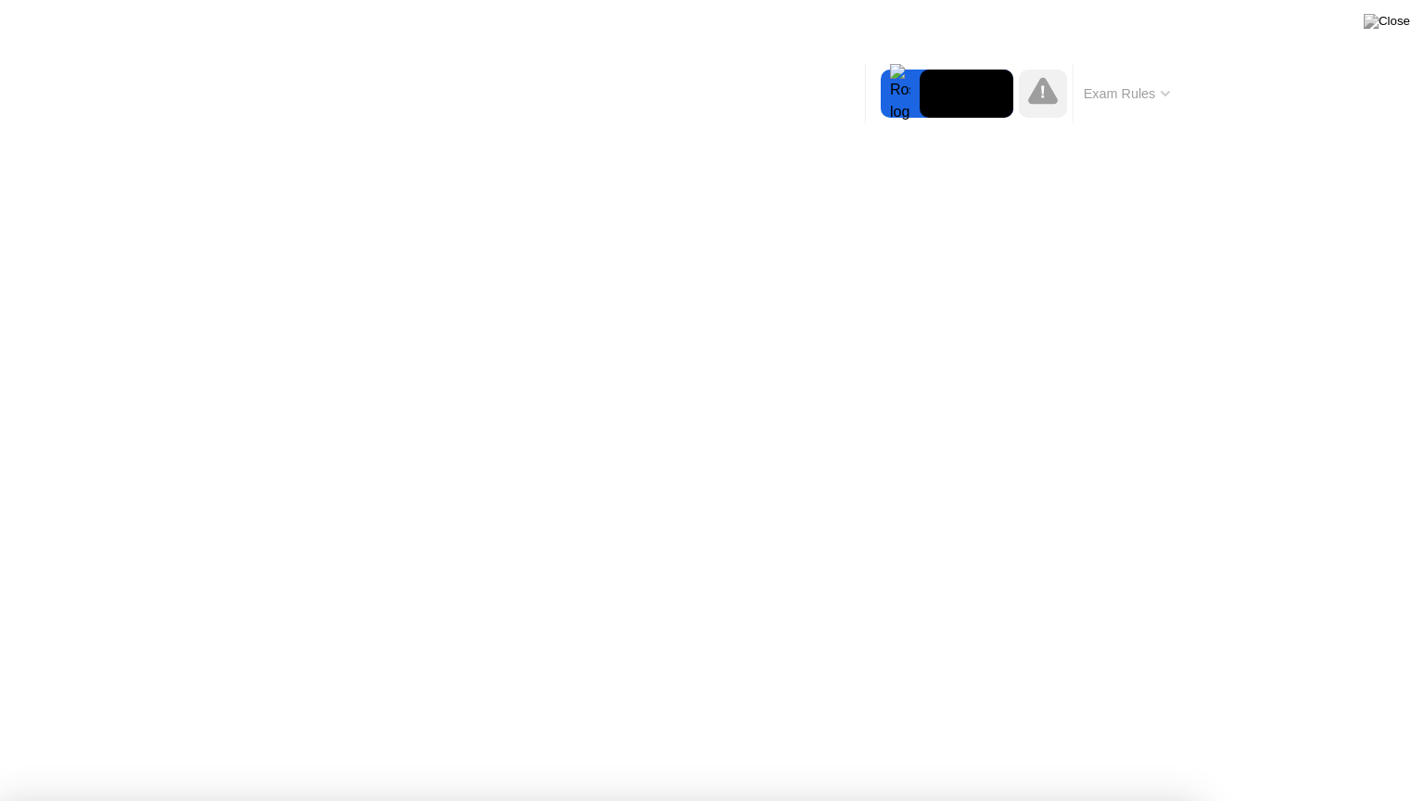
drag, startPoint x: 709, startPoint y: 85, endPoint x: 710, endPoint y: 189, distance: 103.9
click at [1099, 735] on div at bounding box center [712, 801] width 1424 height 0
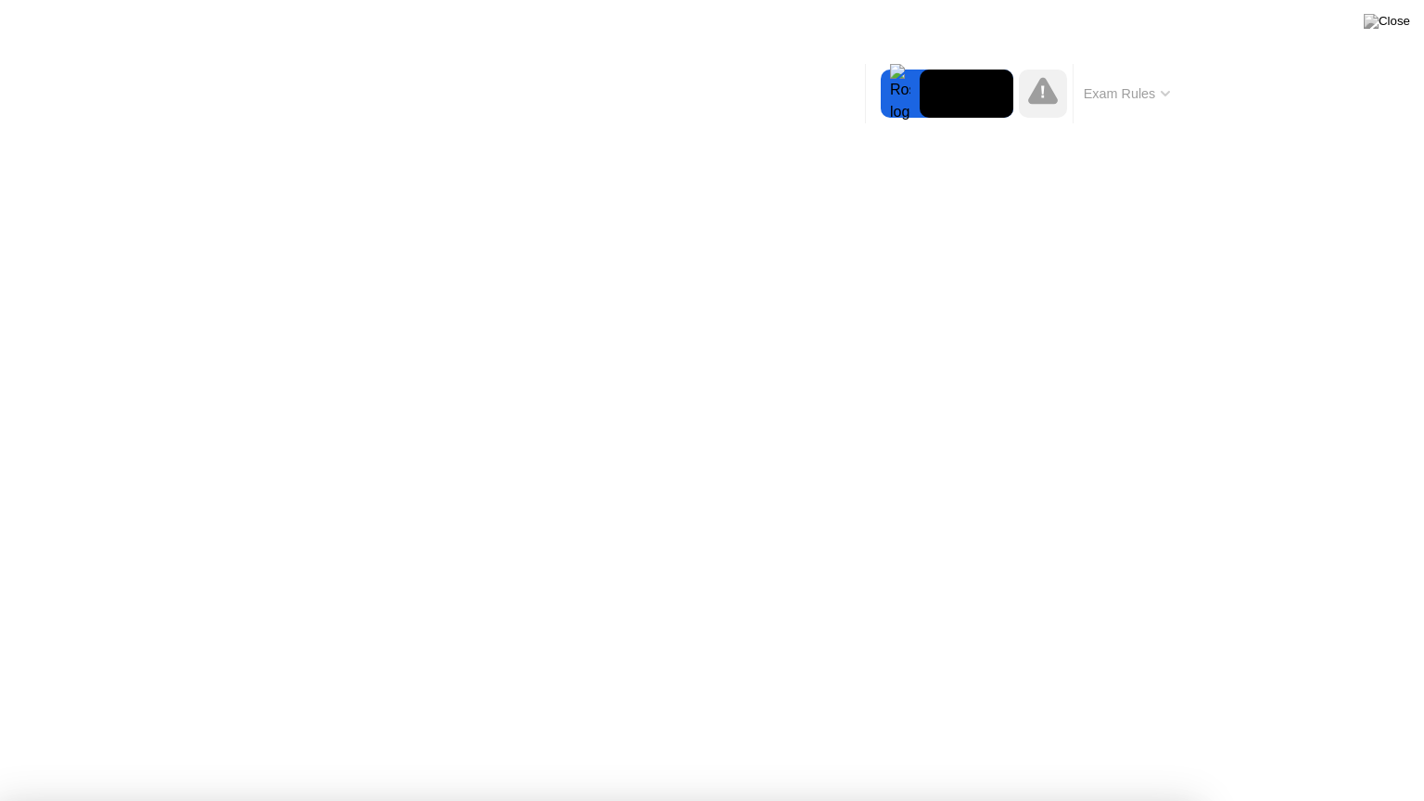
click at [1154, 100] on button "Exam Rules" at bounding box center [1127, 93] width 98 height 17
click at [1357, 735] on div at bounding box center [712, 801] width 1424 height 0
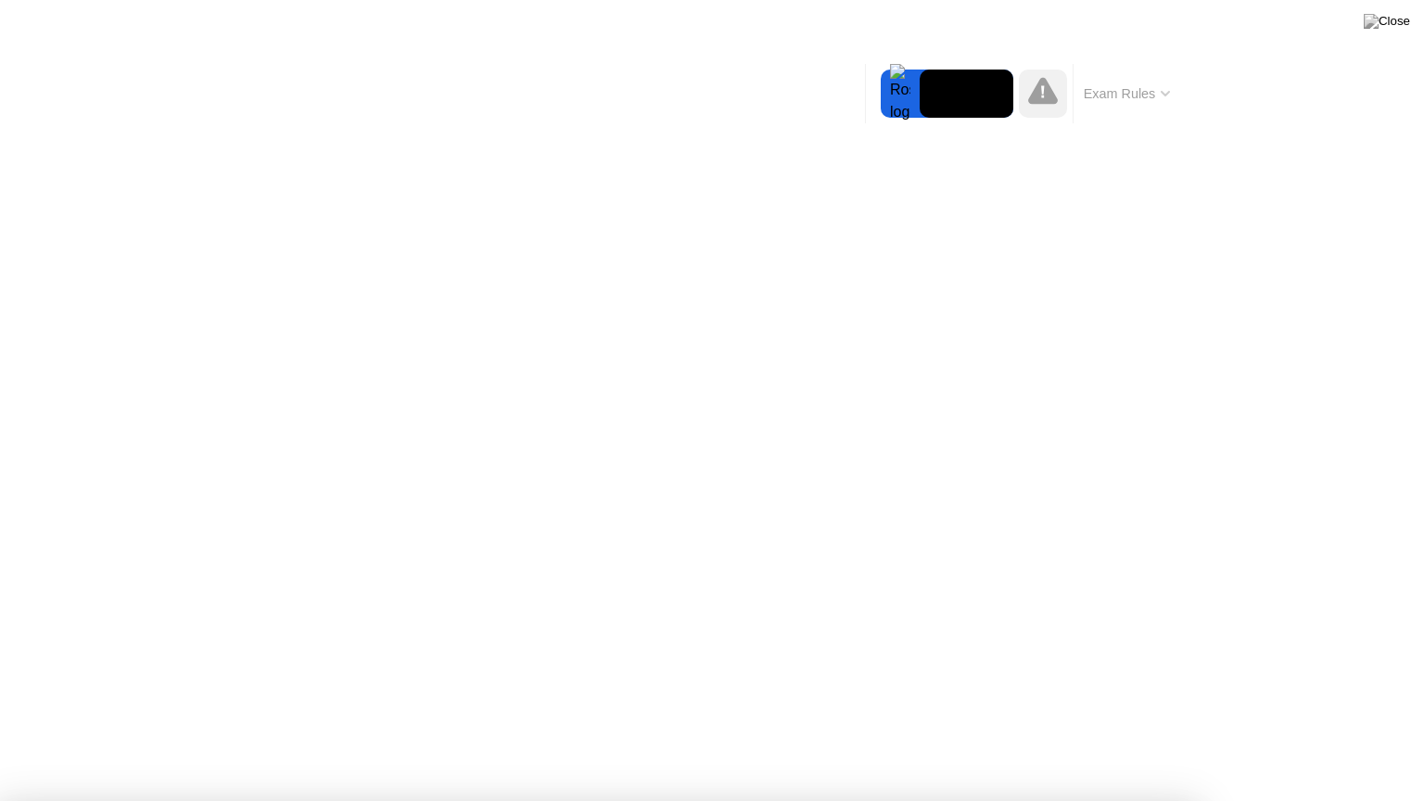
click at [1357, 735] on div at bounding box center [712, 801] width 1424 height 0
drag, startPoint x: 386, startPoint y: 224, endPoint x: 375, endPoint y: 260, distance: 36.9
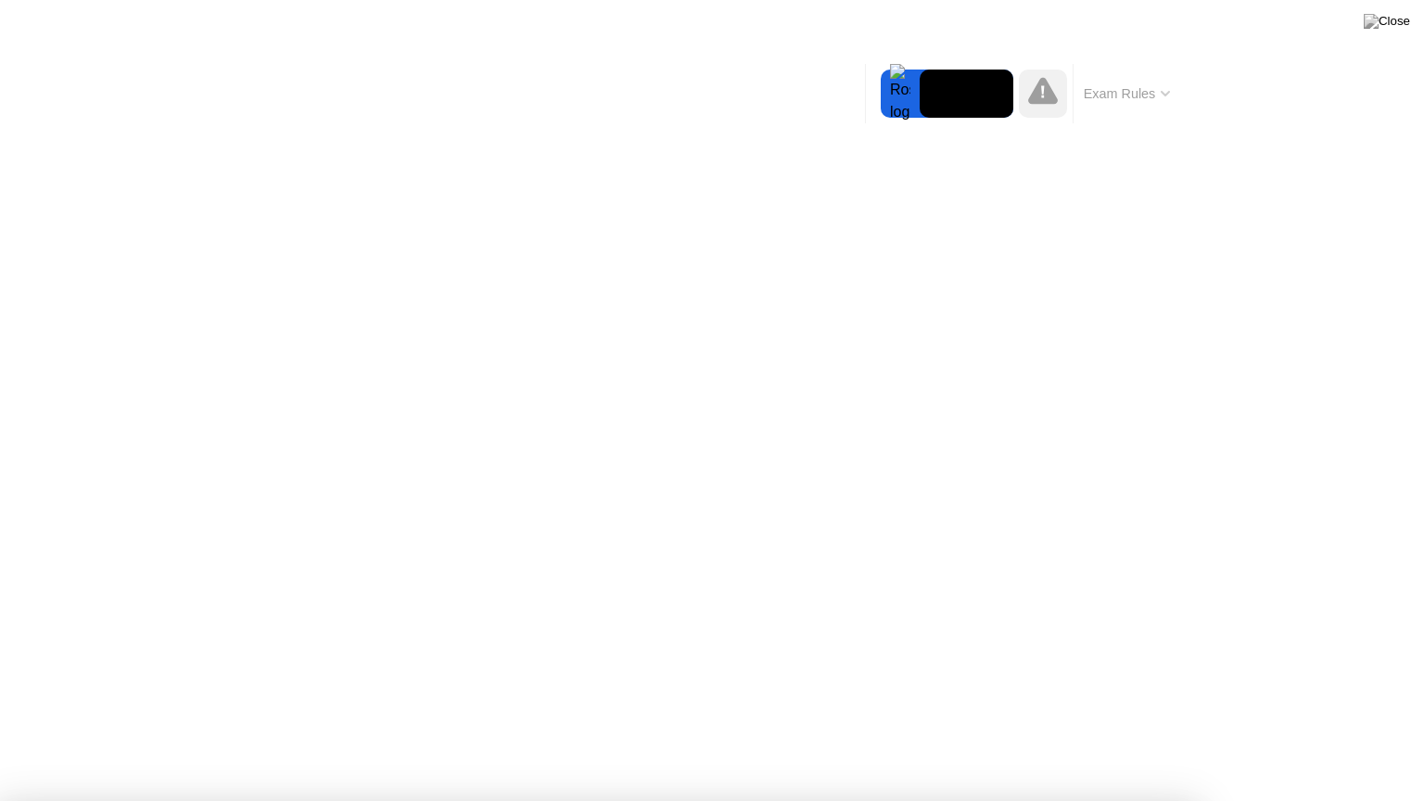
click at [64, 735] on div at bounding box center [712, 801] width 1424 height 0
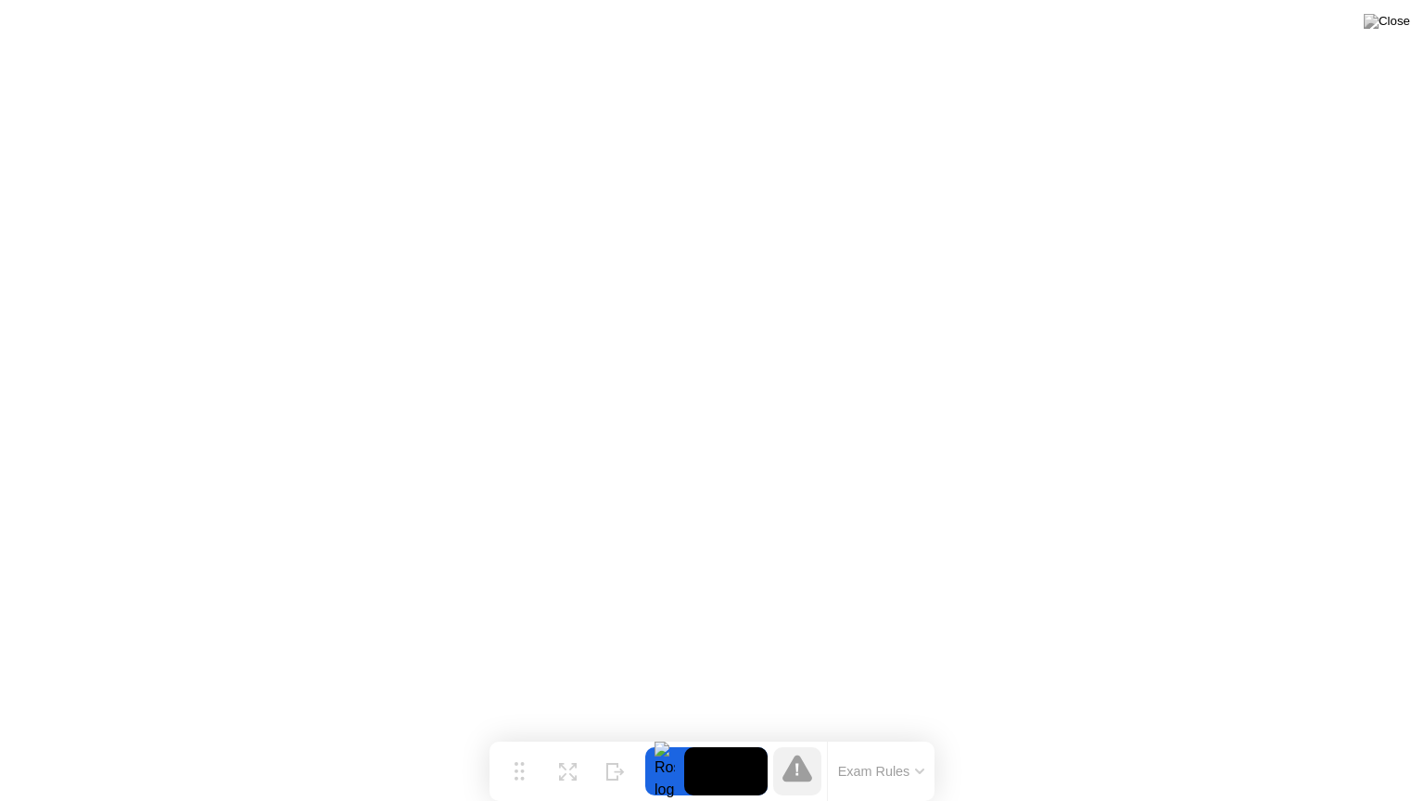
click at [727, 735] on video at bounding box center [725, 771] width 83 height 48
click at [661, 735] on div at bounding box center [664, 771] width 39 height 48
click at [718, 735] on video at bounding box center [725, 771] width 83 height 48
